Goal: Information Seeking & Learning: Learn about a topic

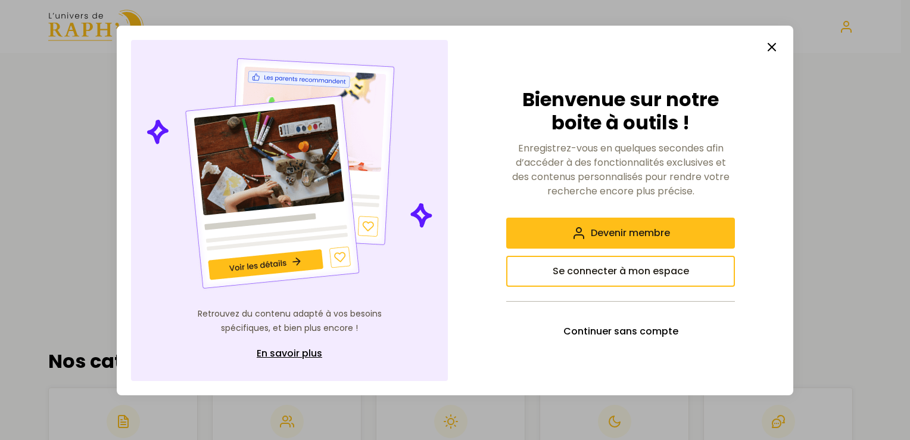
click at [773, 49] on line "button" at bounding box center [771, 46] width 7 height 7
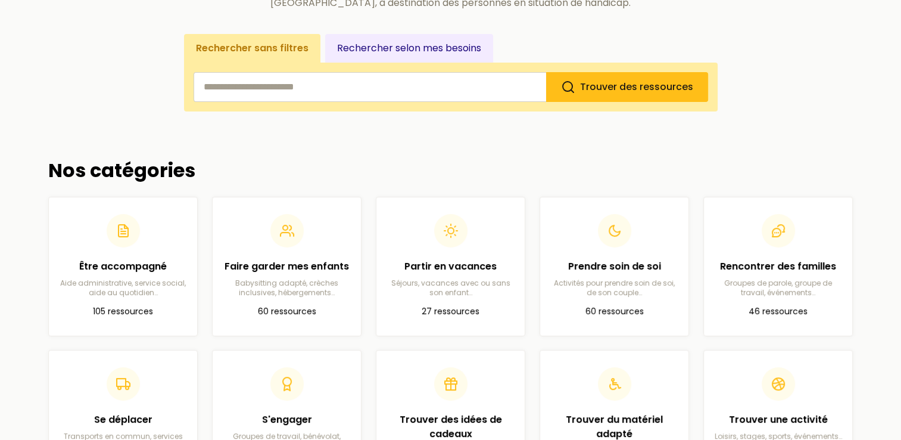
scroll to position [191, 0]
click at [455, 271] on div "Partir en vacances Séjours, vacances avec ou sans son enfant…" at bounding box center [450, 276] width 129 height 38
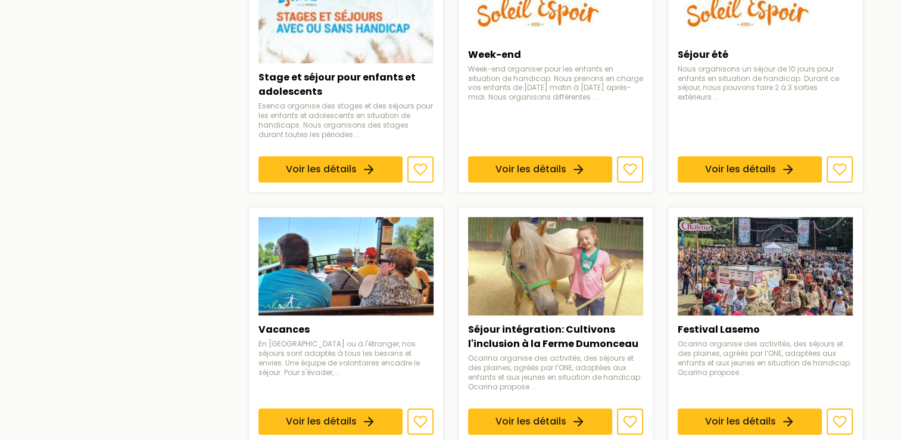
scroll to position [789, 0]
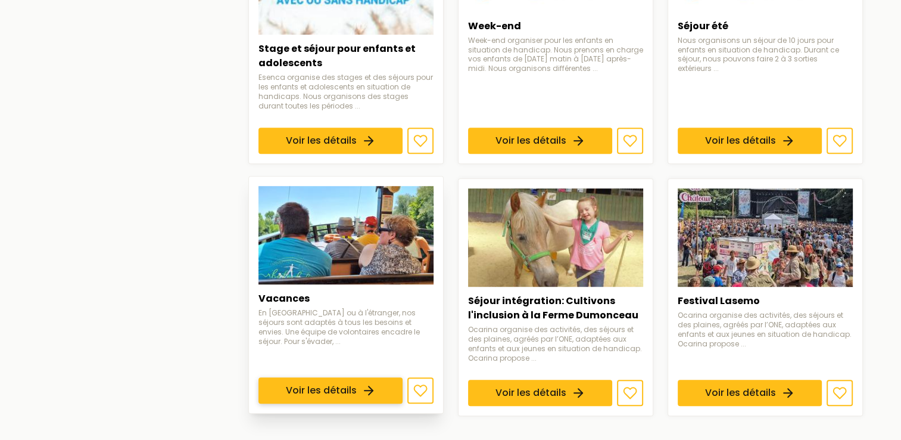
click at [311, 378] on link "Voir les détails" at bounding box center [331, 390] width 144 height 26
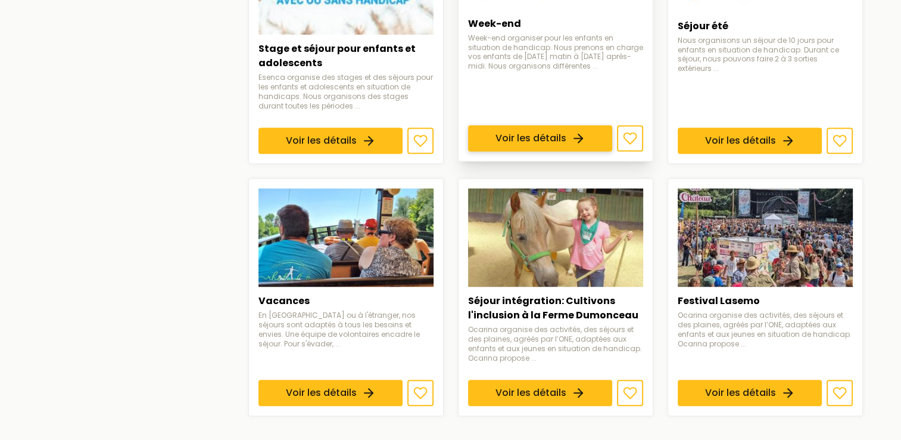
scroll to position [908, 0]
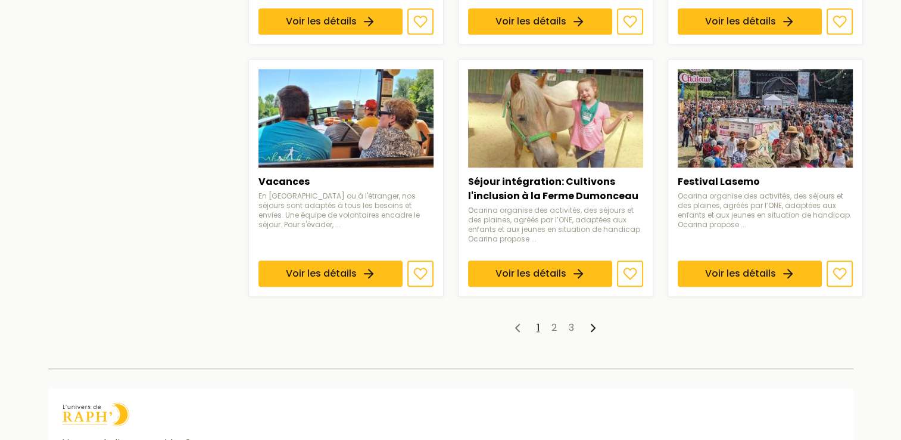
click at [549, 323] on ul "1 2 3" at bounding box center [555, 327] width 615 height 14
click at [554, 323] on link "2" at bounding box center [554, 327] width 5 height 14
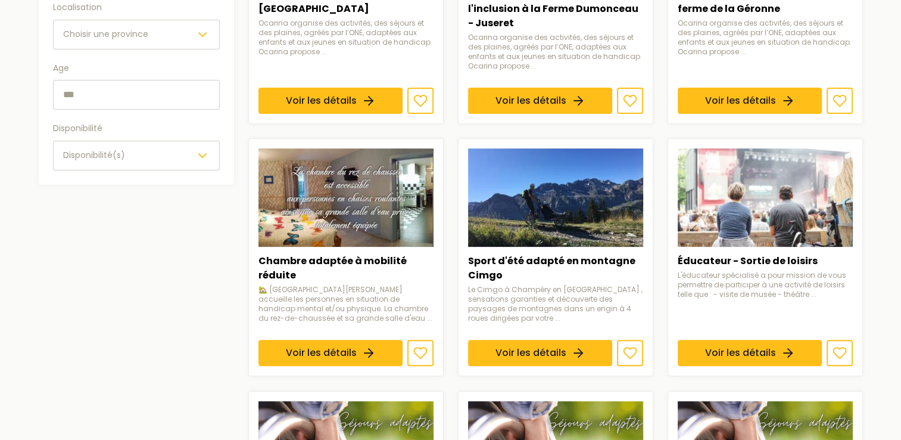
scroll to position [372, 0]
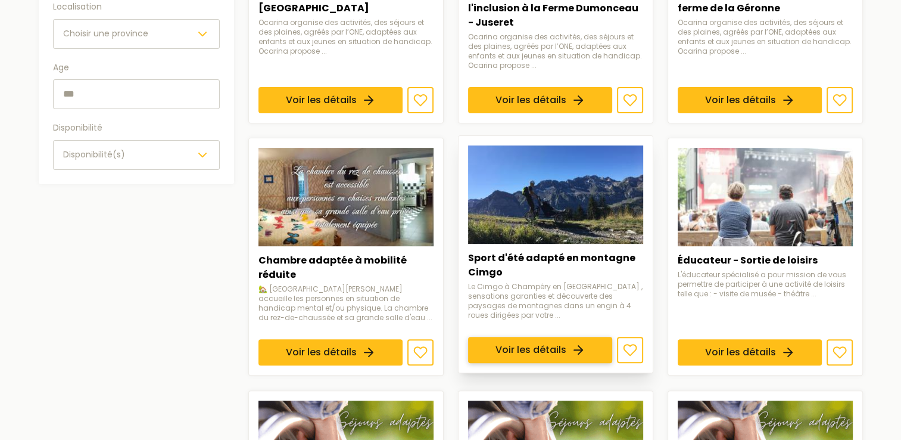
click at [530, 337] on link "Voir les détails" at bounding box center [540, 350] width 144 height 26
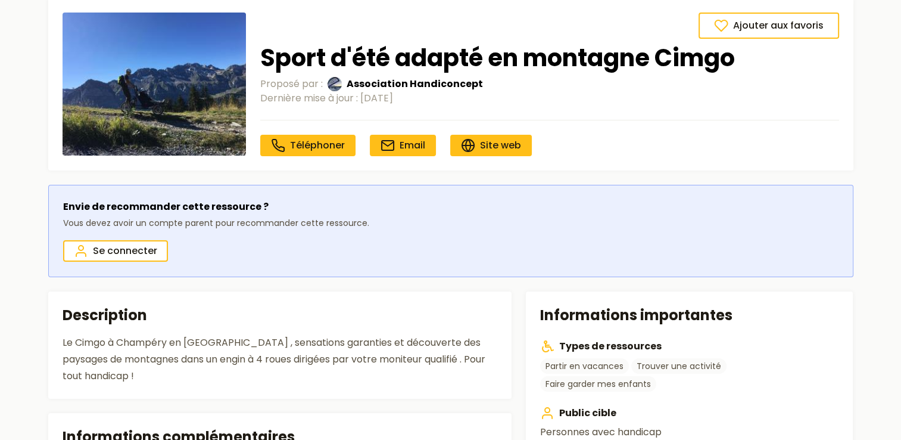
scroll to position [75, 0]
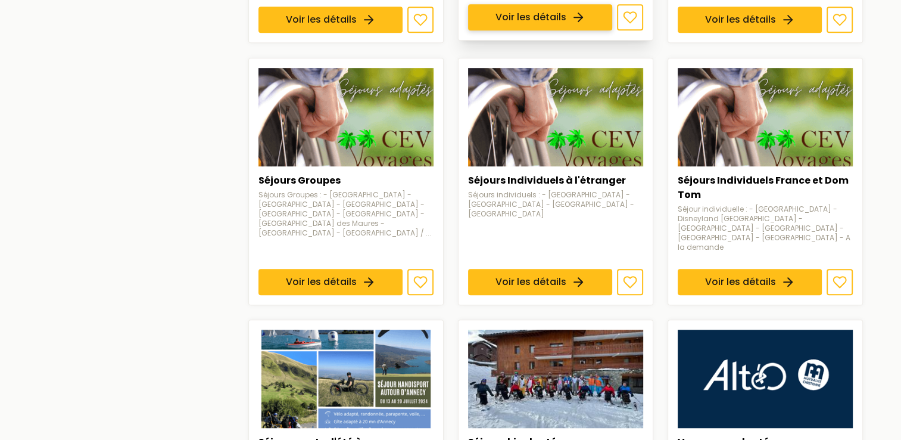
scroll to position [704, 0]
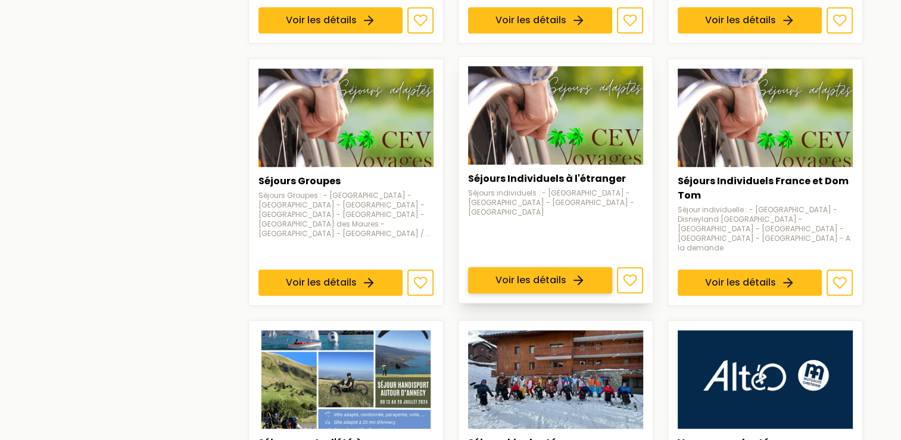
click at [560, 267] on link "Voir les détails" at bounding box center [540, 280] width 144 height 26
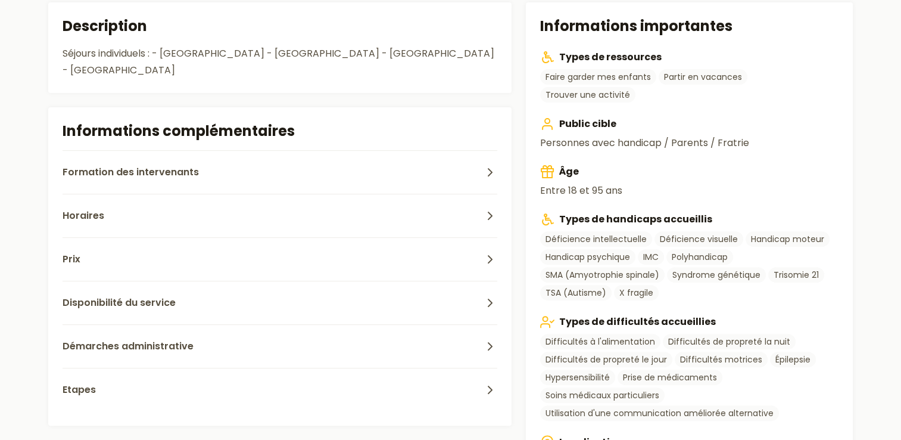
scroll to position [101, 0]
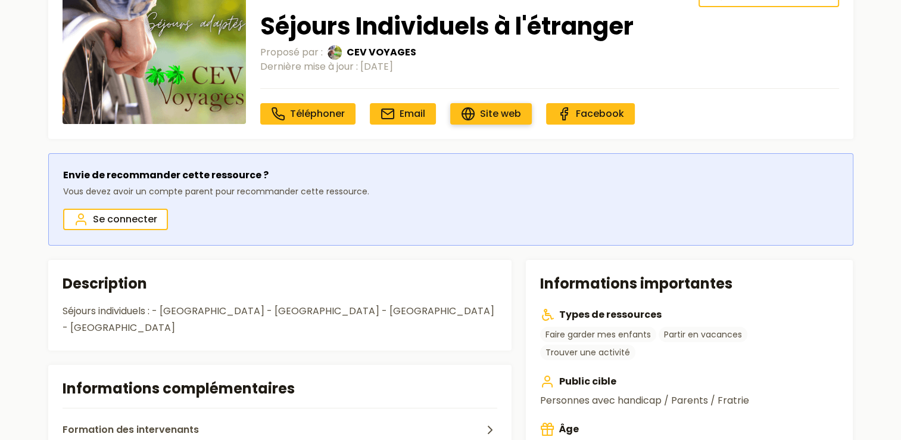
click at [472, 116] on icon at bounding box center [468, 114] width 14 height 14
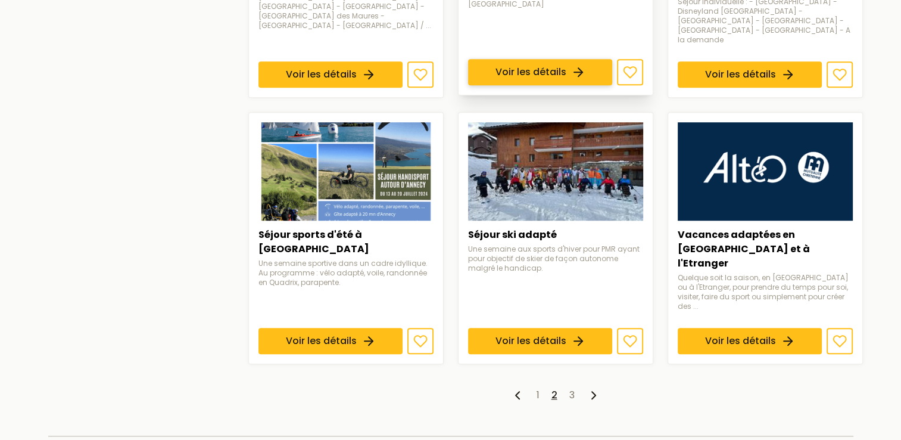
scroll to position [911, 0]
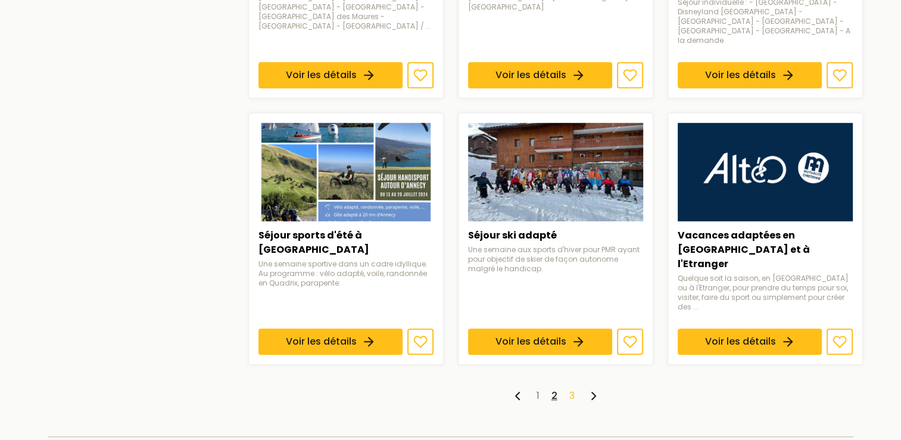
click at [569, 388] on link "3" at bounding box center [571, 395] width 5 height 14
